Goal: Communication & Community: Answer question/provide support

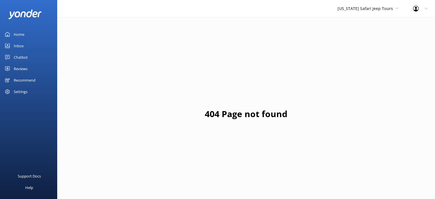
click at [23, 66] on div "Reviews" at bounding box center [21, 68] width 14 height 11
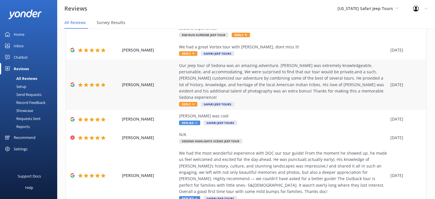
scroll to position [86, 0]
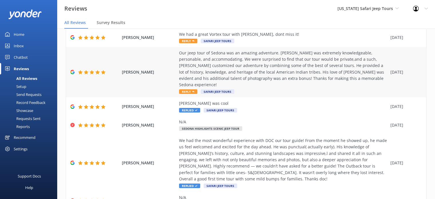
click at [269, 54] on div "Our jeep tour of Sedona was an amazing adventure. [PERSON_NAME] was extremely k…" at bounding box center [283, 69] width 209 height 38
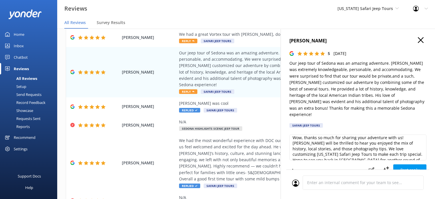
scroll to position [0, 0]
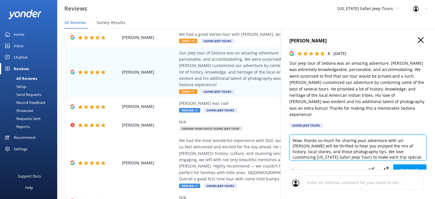
click at [398, 135] on textarea "Wow, thanks so much for sharing your adventure with us! [PERSON_NAME] will be t…" at bounding box center [358, 148] width 137 height 26
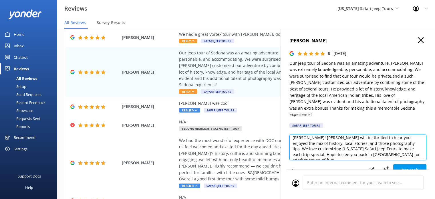
click at [364, 147] on textarea "Wow, thanks so much for sharing your adventure with us, [PERSON_NAME]! [PERSON_…" at bounding box center [358, 148] width 137 height 26
type textarea "Wow, thanks so much for sharing your adventure with us, [PERSON_NAME]! [PERSON_…"
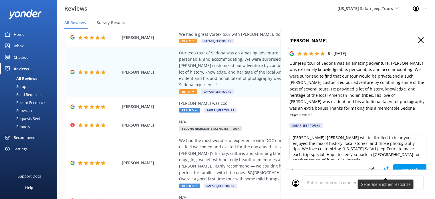
click at [396, 164] on button "Post reply" at bounding box center [409, 169] width 33 height 11
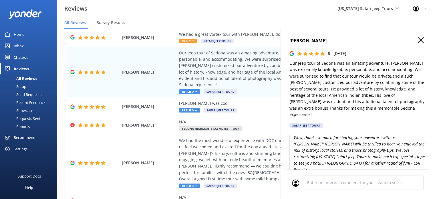
click at [418, 42] on icon at bounding box center [421, 40] width 6 height 6
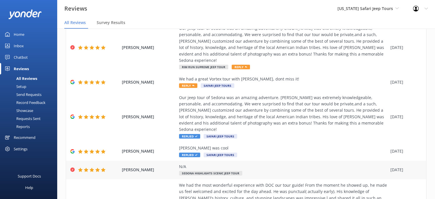
scroll to position [29, 0]
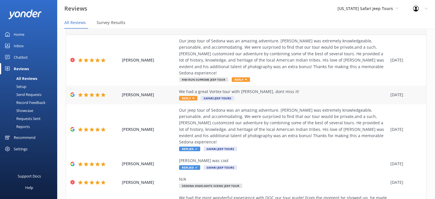
click at [269, 89] on div "We had a great Vortex tour with [PERSON_NAME], dont miss it! Reply Safari Jeep …" at bounding box center [283, 94] width 209 height 13
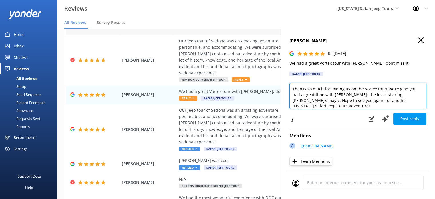
click at [385, 90] on textarea "Thanks so much for joining us on the Vortex tour! We’re glad you had a great ti…" at bounding box center [358, 96] width 137 height 26
click at [341, 104] on textarea "Thanks so much for joining us on the Vortex tour, [PERSON_NAME]! We’re glad you…" at bounding box center [358, 96] width 137 height 26
type textarea "Thanks so much for joining us on the Vortex tour, [PERSON_NAME]! We’re glad you…"
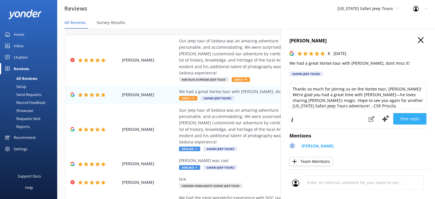
click at [402, 122] on button "Post reply" at bounding box center [409, 118] width 33 height 11
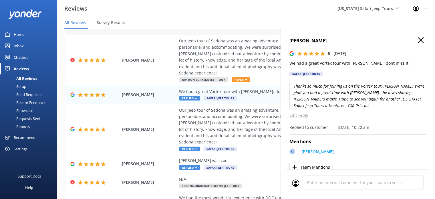
click at [418, 38] on icon at bounding box center [421, 40] width 6 height 6
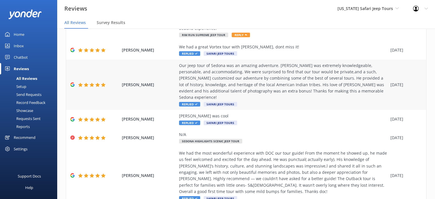
scroll to position [0, 0]
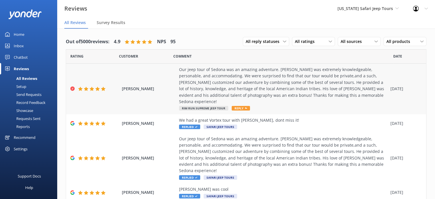
click at [278, 74] on div "Our jeep tour of Sedona was an amazing adventure. [PERSON_NAME] was extremely k…" at bounding box center [283, 85] width 209 height 38
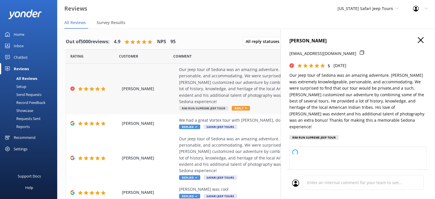
type textarea "[PERSON_NAME], thanks so much for your awesome review! We’re thrilled you had s…"
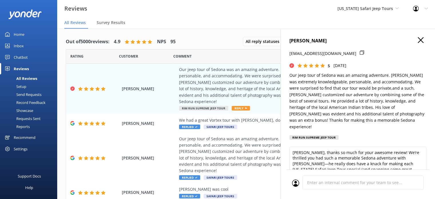
click at [418, 41] on use at bounding box center [421, 40] width 6 height 6
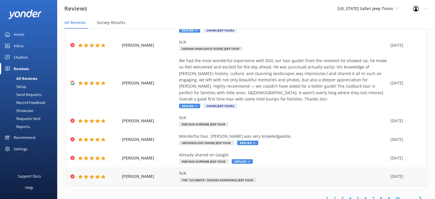
scroll to position [11, 0]
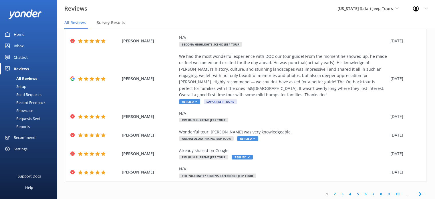
click at [331, 191] on link "2" at bounding box center [335, 193] width 8 height 5
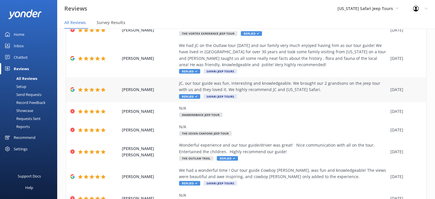
scroll to position [107, 0]
